Goal: Task Accomplishment & Management: Manage account settings

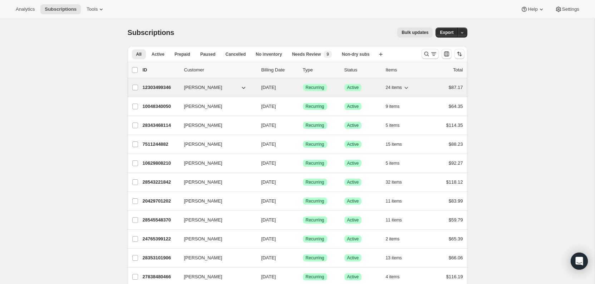
click at [152, 88] on p "12303499346" at bounding box center [161, 87] width 36 height 7
